Goal: Information Seeking & Learning: Learn about a topic

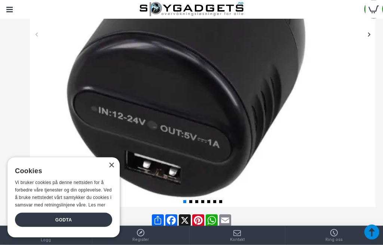
scroll to position [240, 0]
click at [62, 227] on div "Godta" at bounding box center [63, 220] width 97 height 14
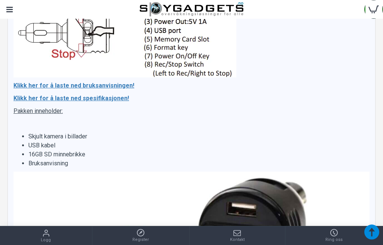
scroll to position [1512, 0]
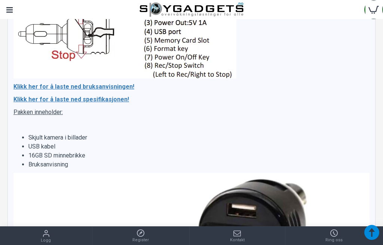
click at [114, 89] on link "Klikk her for å laste ned bruksanvisningen!" at bounding box center [73, 86] width 121 height 9
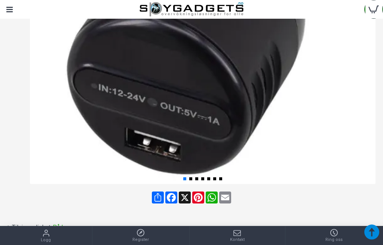
scroll to position [0, 0]
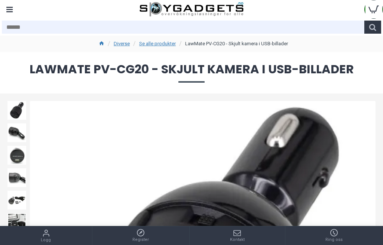
click at [10, 9] on div "Menu" at bounding box center [9, 9] width 19 height 19
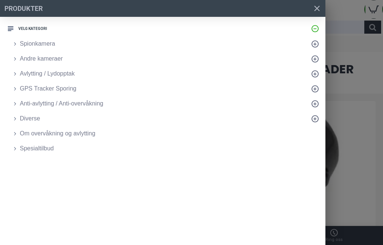
click at [26, 43] on span "Spionkamera" at bounding box center [37, 43] width 35 height 9
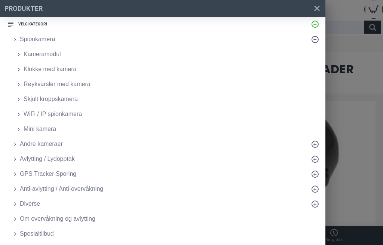
scroll to position [4, 0]
click at [41, 158] on span "Avlytting / Lydopptak" at bounding box center [47, 158] width 55 height 9
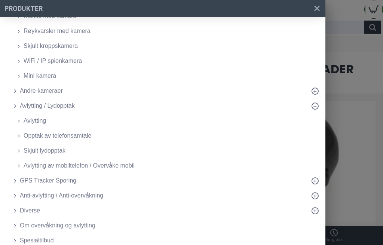
scroll to position [59, 0]
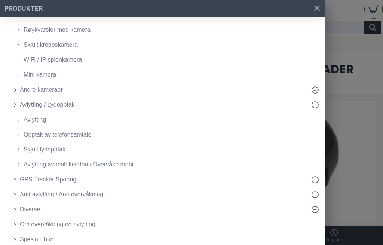
click at [43, 165] on span "Avlytting av mobiltelefon / Overvåke mobil" at bounding box center [79, 164] width 111 height 9
click at [31, 119] on span "Avlytting" at bounding box center [35, 119] width 22 height 9
click at [42, 149] on span "Skjult lydopptak" at bounding box center [45, 149] width 42 height 9
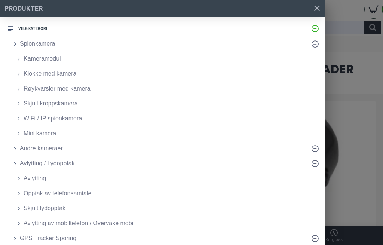
scroll to position [0, 0]
click at [22, 43] on span "Spionkamera" at bounding box center [37, 43] width 35 height 9
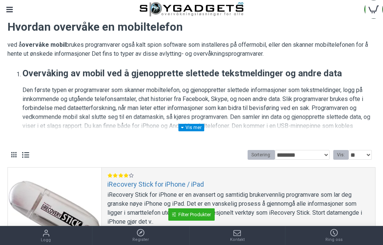
scroll to position [78, 0]
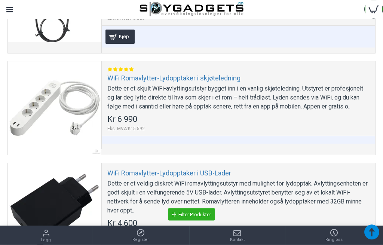
scroll to position [1064, 0]
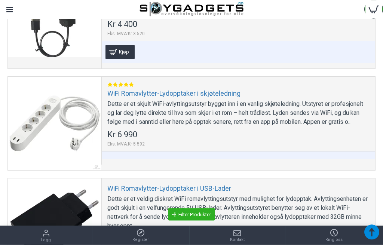
scroll to position [1788, 0]
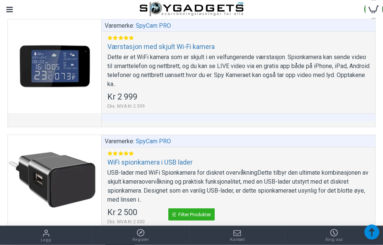
scroll to position [4535, 0]
click at [35, 85] on div at bounding box center [54, 65] width 93 height 93
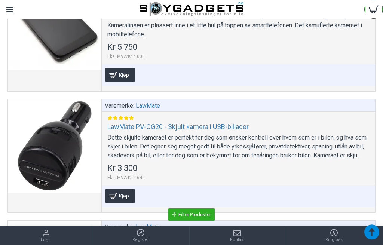
scroll to position [1798, 0]
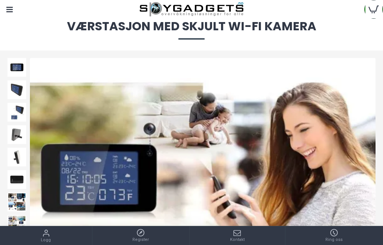
scroll to position [41, 0]
